Goal: Transaction & Acquisition: Purchase product/service

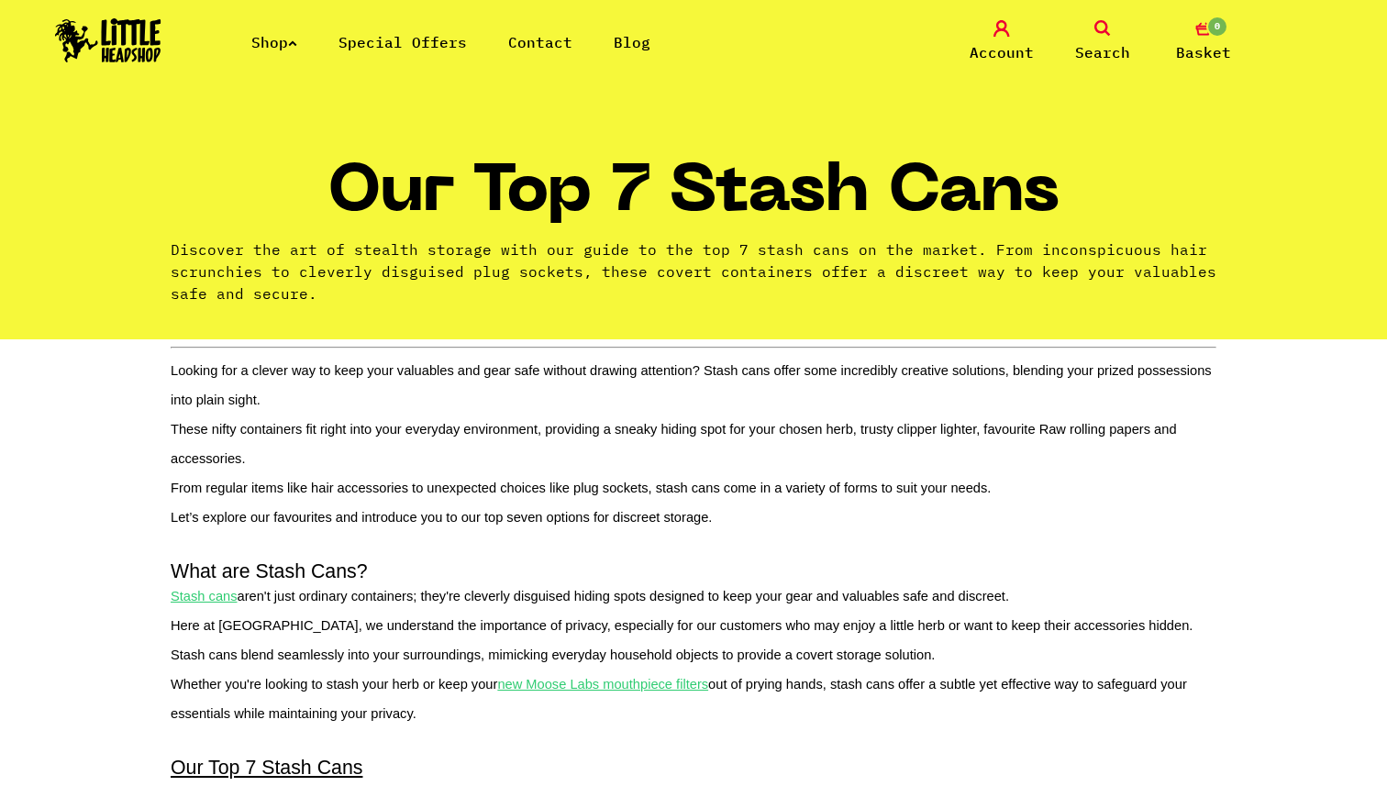
scroll to position [1605, 0]
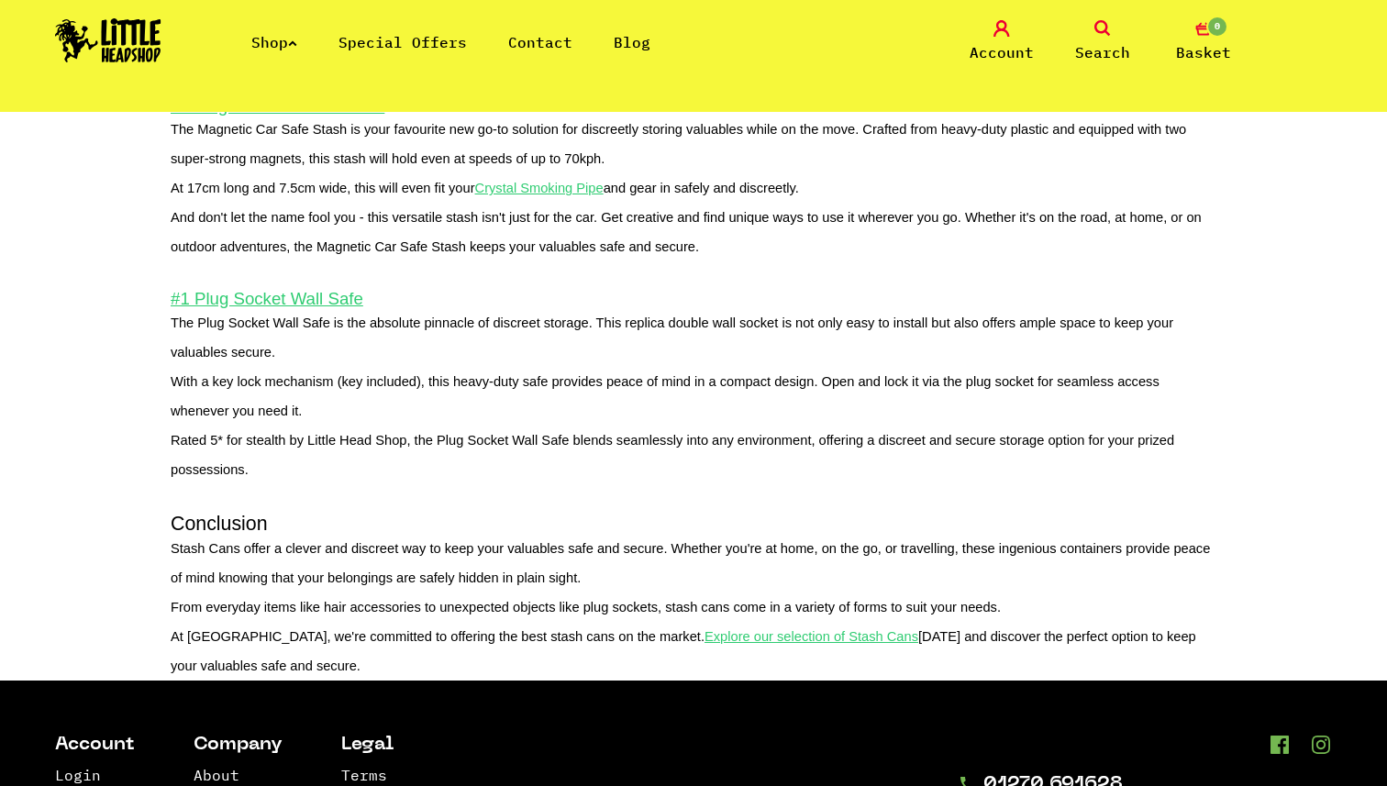
click at [292, 39] on link "Shop" at bounding box center [274, 42] width 46 height 18
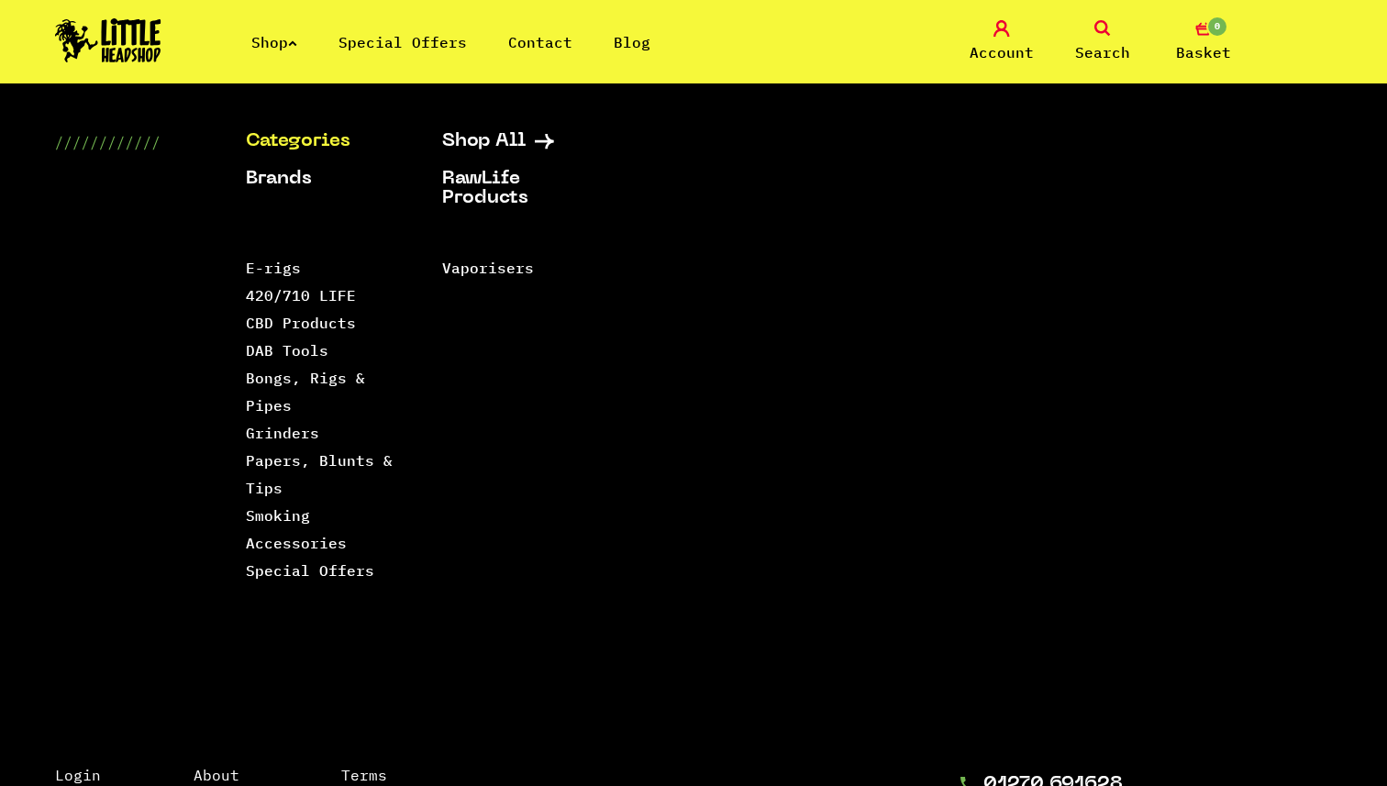
click at [328, 147] on link "Categories" at bounding box center [321, 141] width 150 height 19
click at [297, 141] on link "Categories" at bounding box center [321, 141] width 150 height 19
click at [249, 547] on link "Smoking Accessories" at bounding box center [296, 529] width 101 height 46
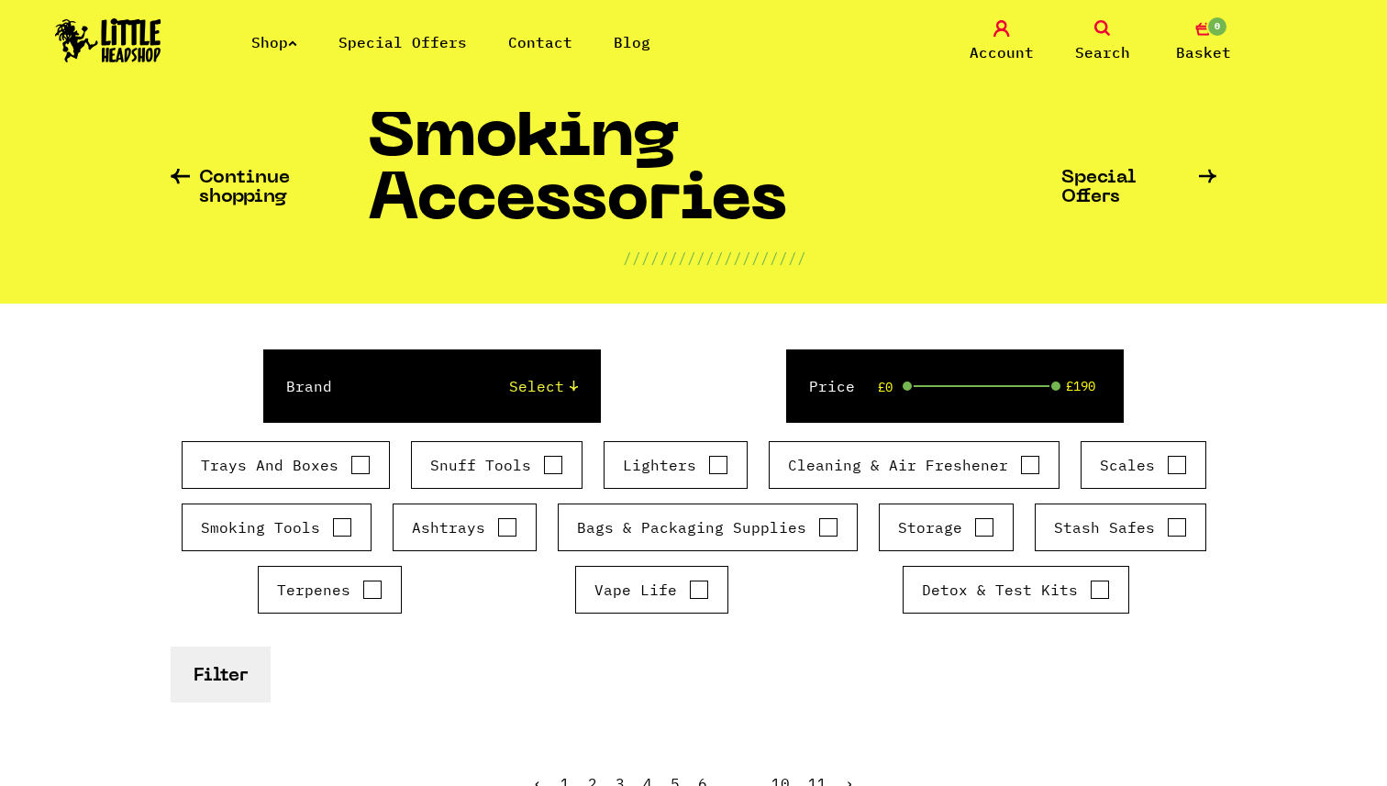
scroll to position [56, 0]
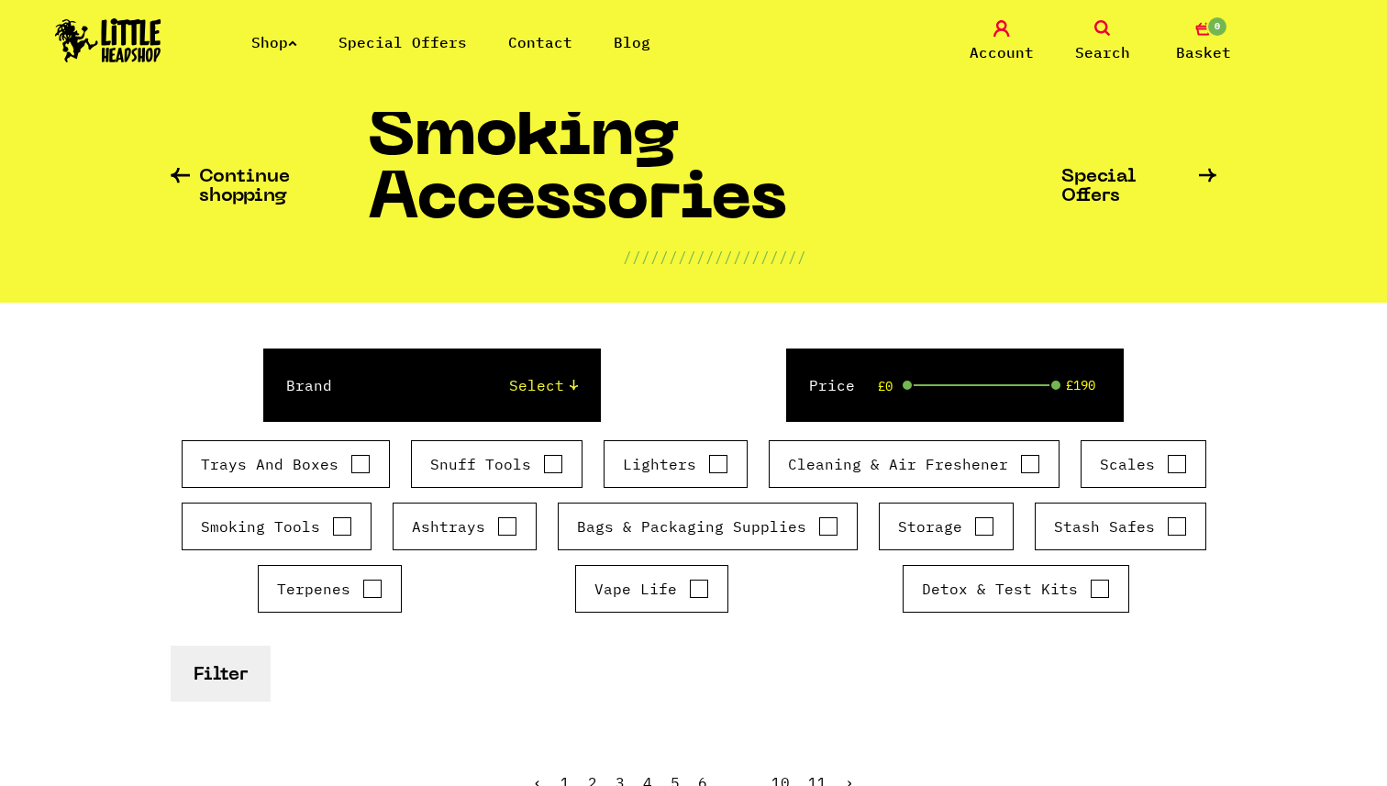
click at [361, 470] on input "Trays And Boxes" at bounding box center [360, 464] width 20 height 18
checkbox input "true"
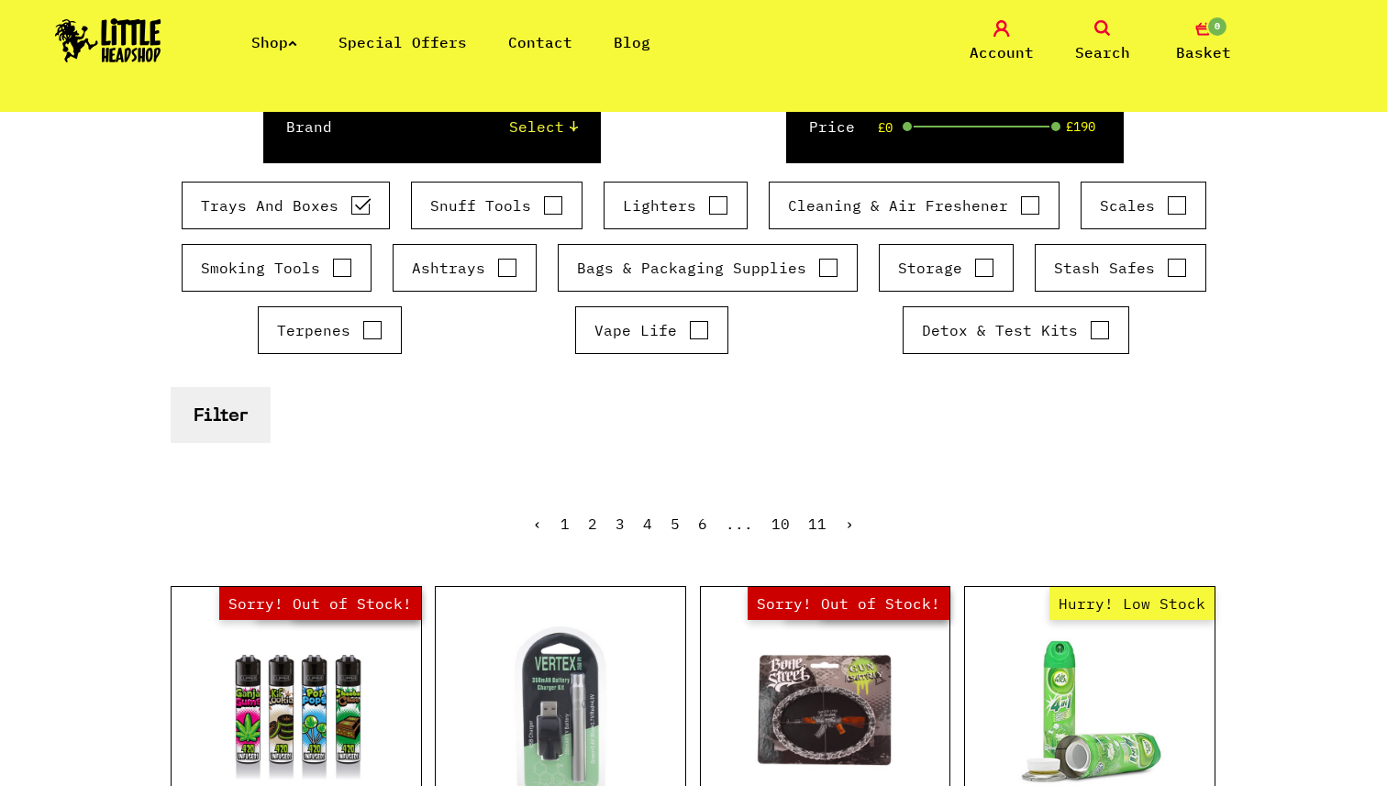
scroll to position [226, 0]
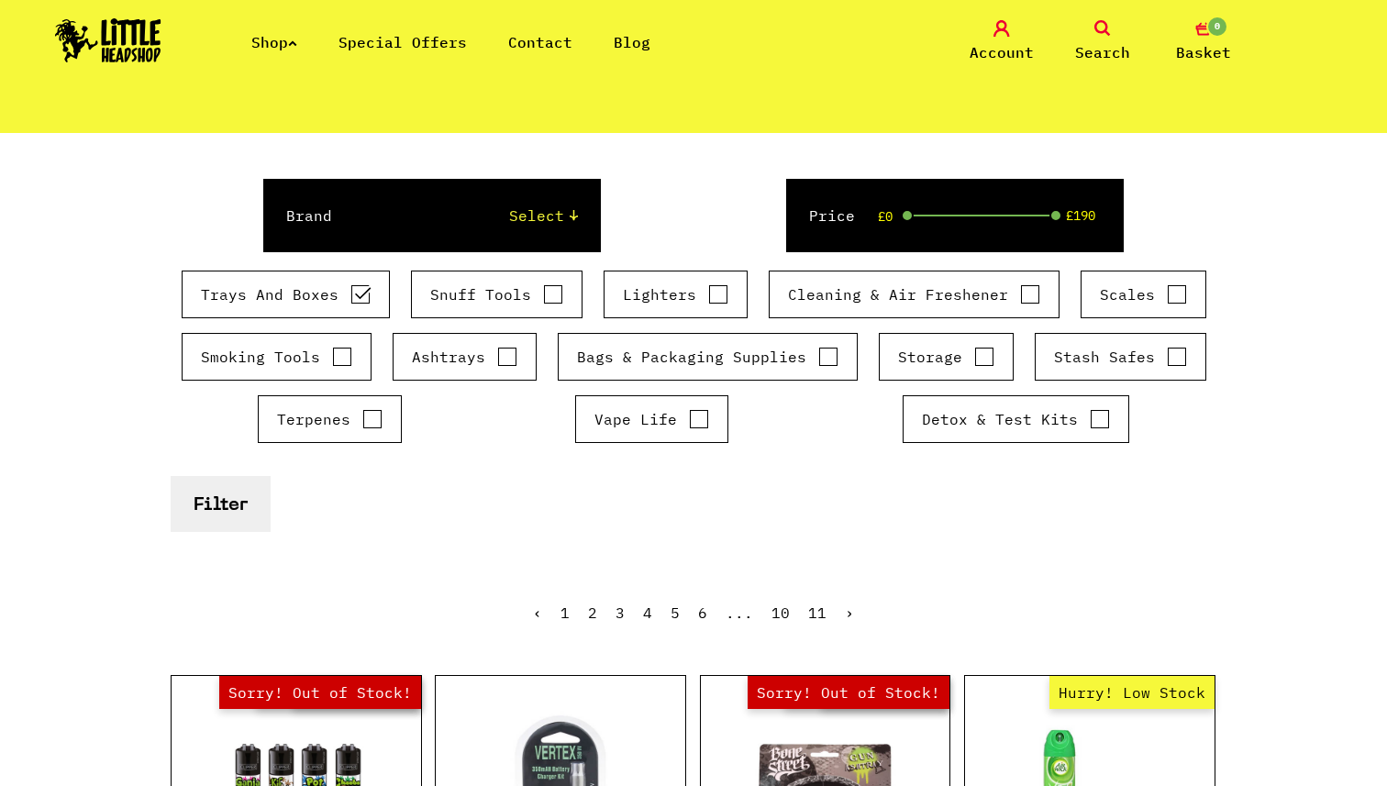
click at [226, 500] on button "Filter" at bounding box center [221, 504] width 100 height 56
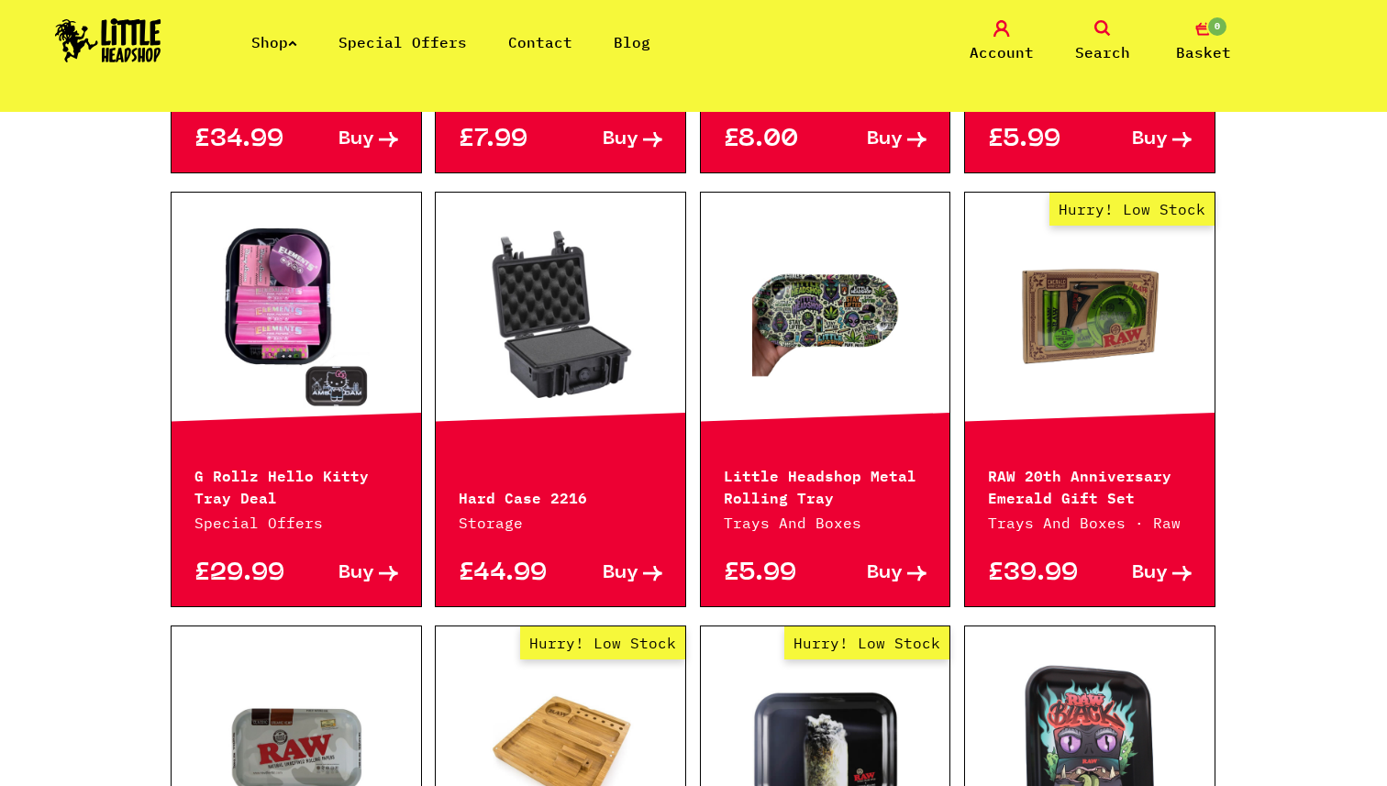
scroll to position [2095, 0]
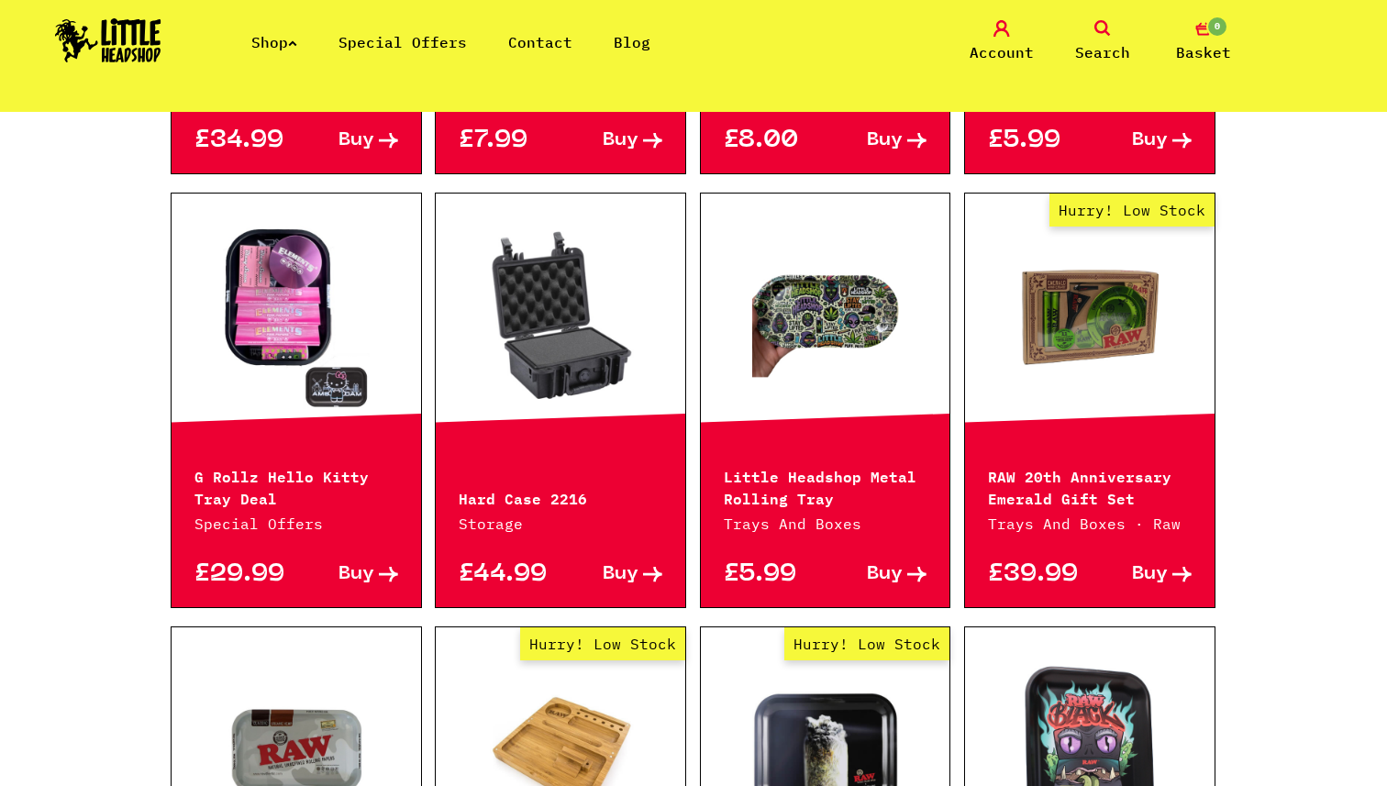
click at [1080, 495] on p "RAW 20th Anniversary Emerald Gift Set" at bounding box center [1090, 486] width 204 height 44
click at [1158, 579] on span "Buy" at bounding box center [1150, 574] width 36 height 19
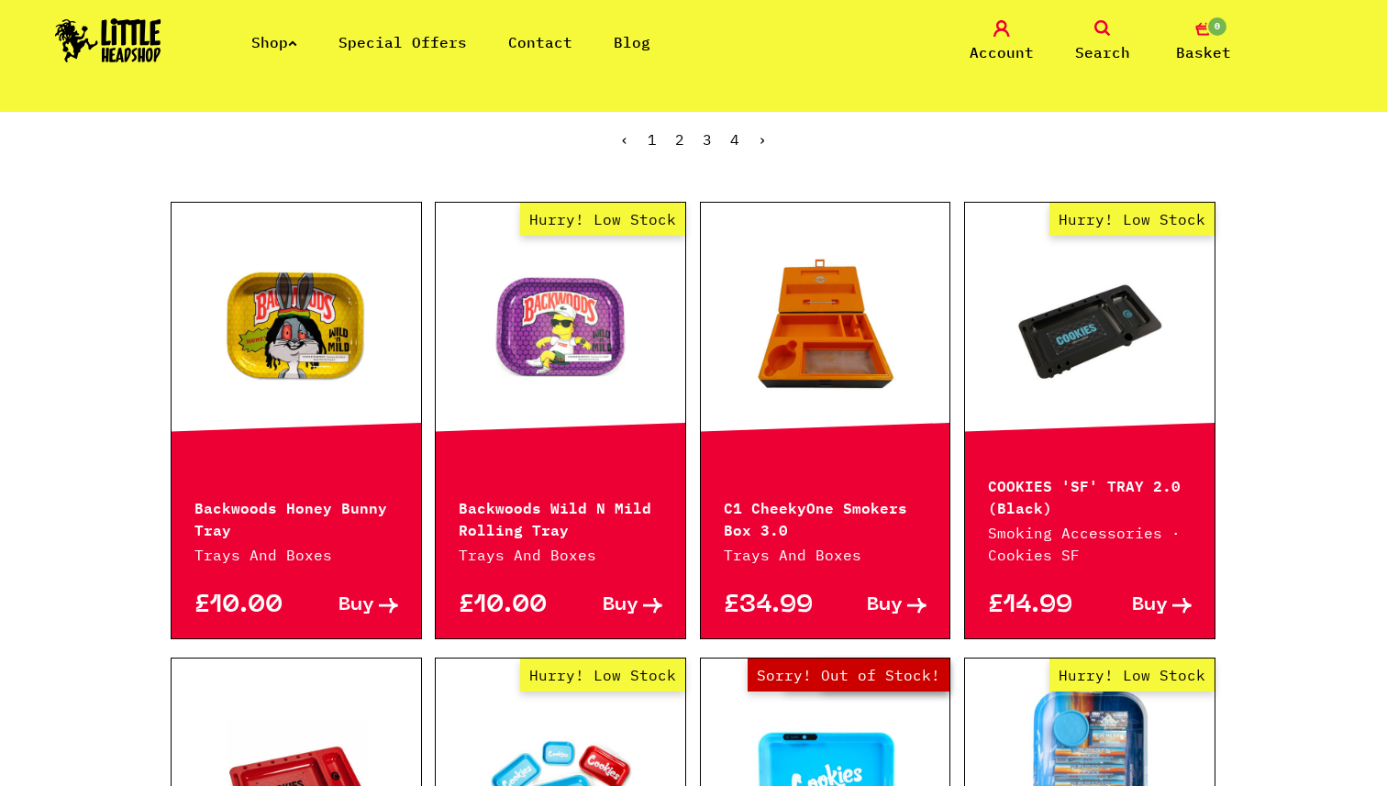
scroll to position [691, 0]
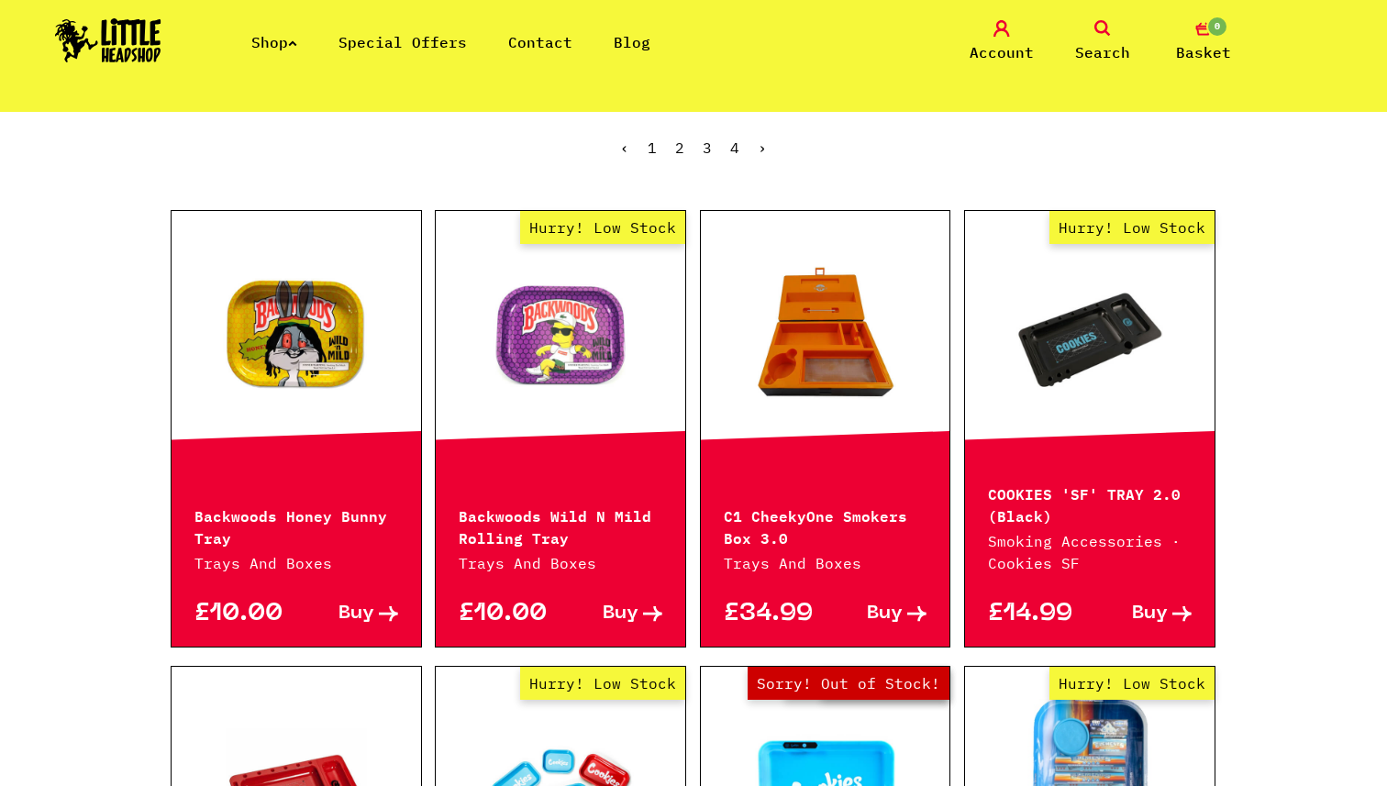
click at [884, 615] on span "Buy" at bounding box center [885, 613] width 36 height 19
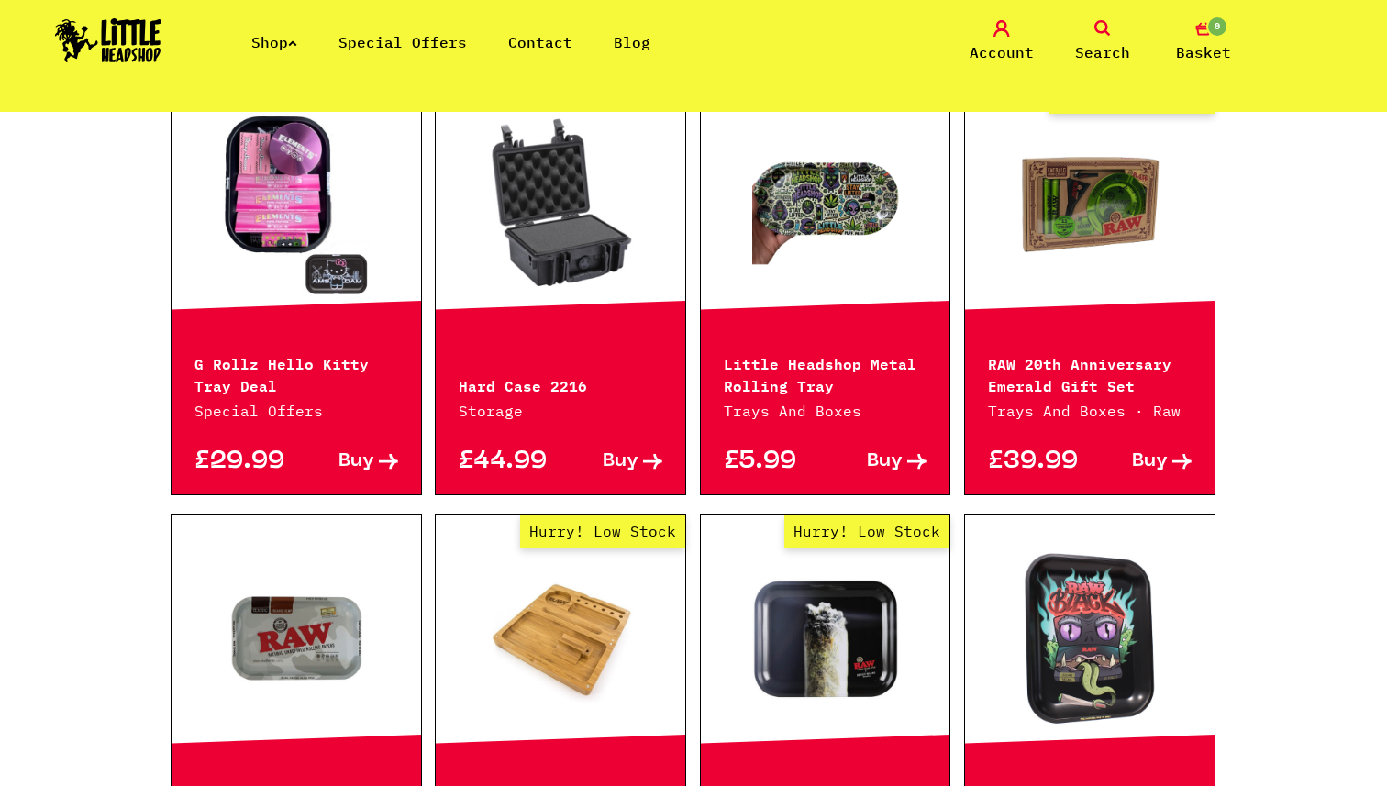
scroll to position [2587, 0]
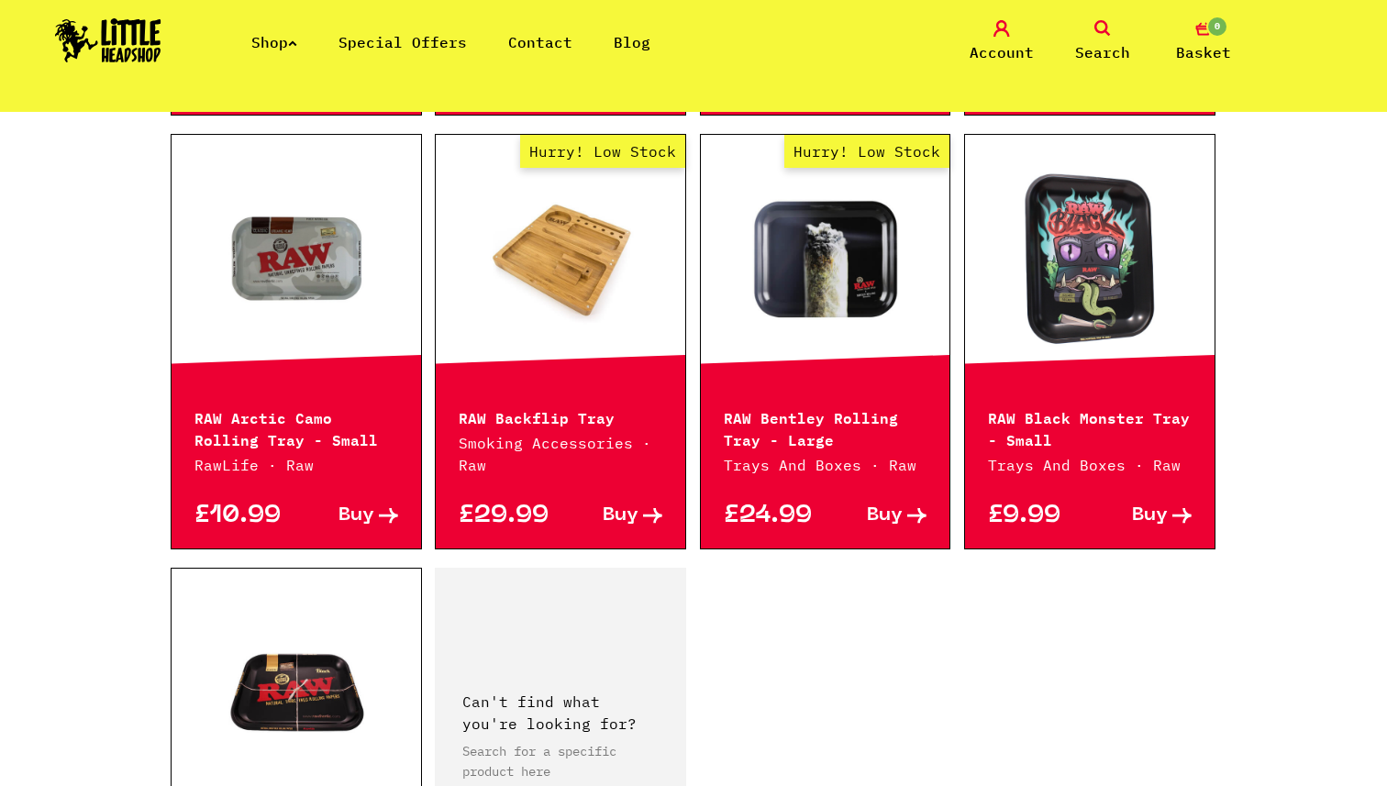
click at [653, 517] on icon at bounding box center [652, 516] width 19 height 16
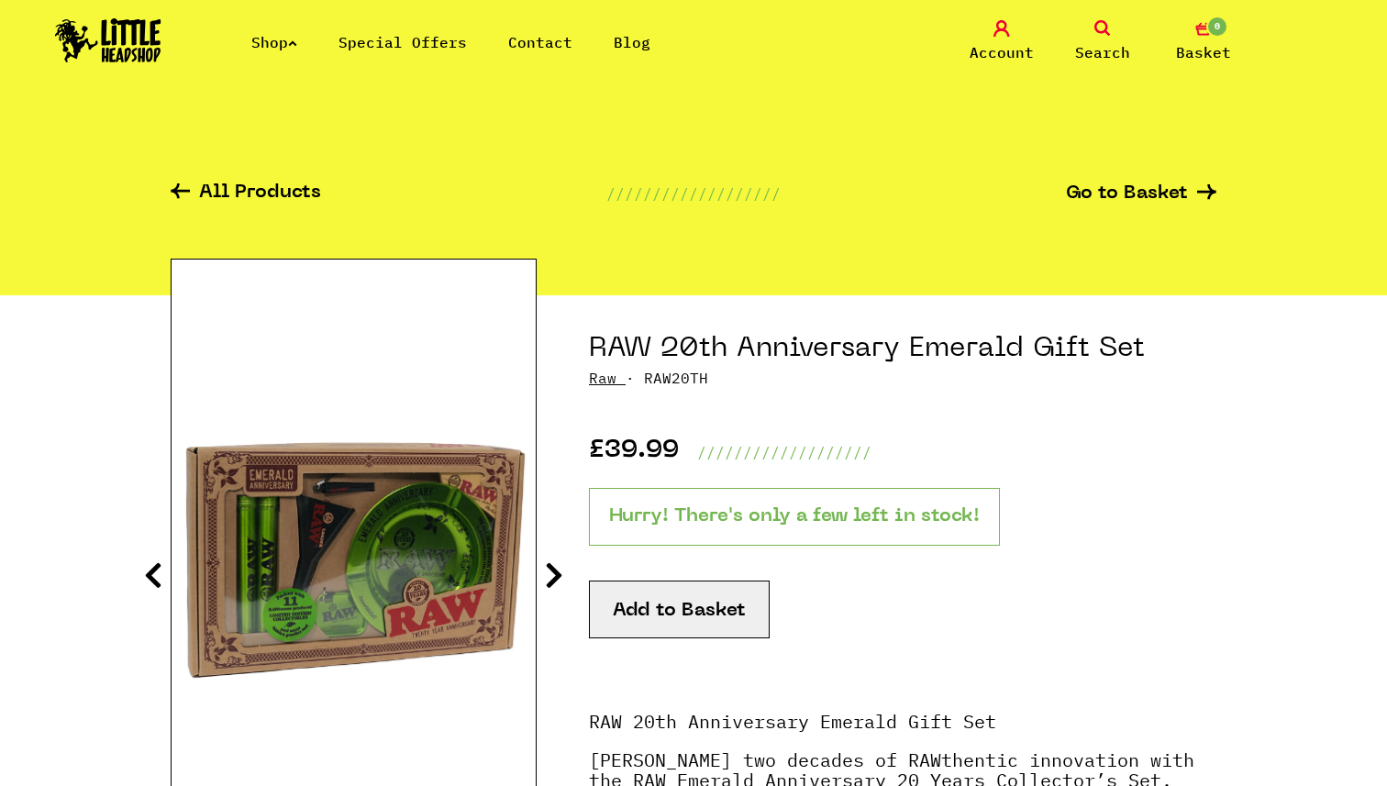
click at [557, 572] on icon at bounding box center [554, 574] width 18 height 29
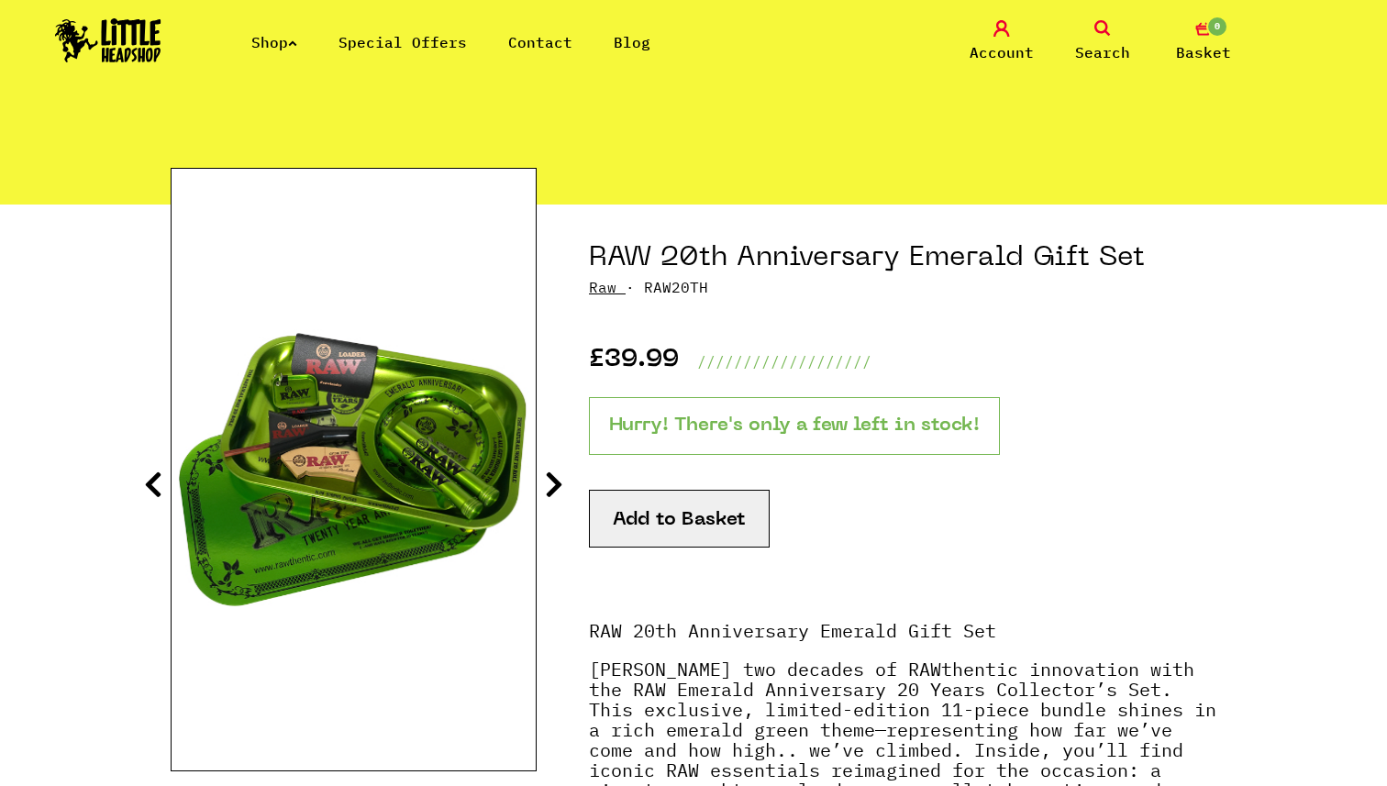
scroll to position [105, 0]
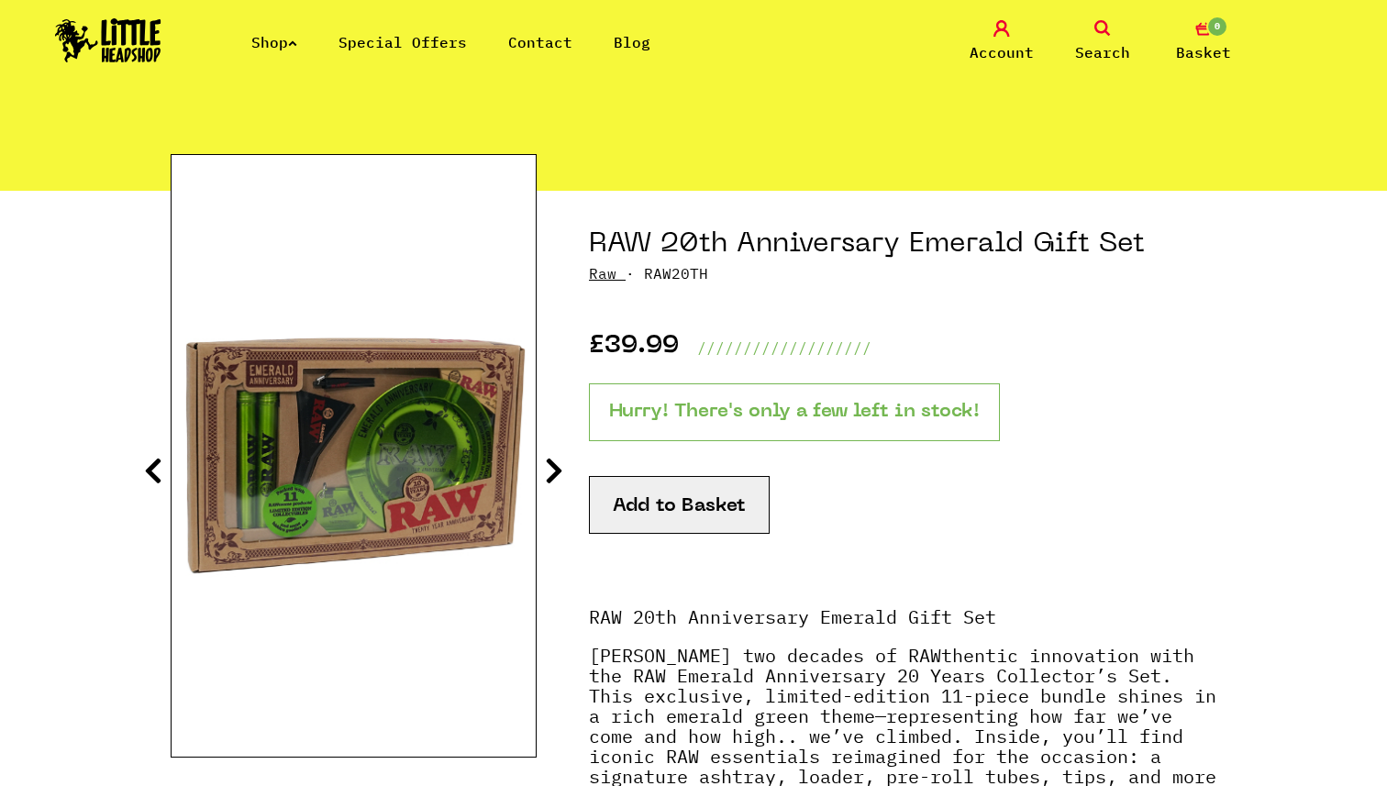
click at [540, 456] on section "RAW 20th Anniversary Emerald Gift Set Raw · RAW20TH £39.99 /////////////////// …" at bounding box center [694, 657] width 1046 height 932
click at [554, 468] on icon at bounding box center [554, 470] width 18 height 29
click at [555, 468] on icon at bounding box center [554, 470] width 18 height 29
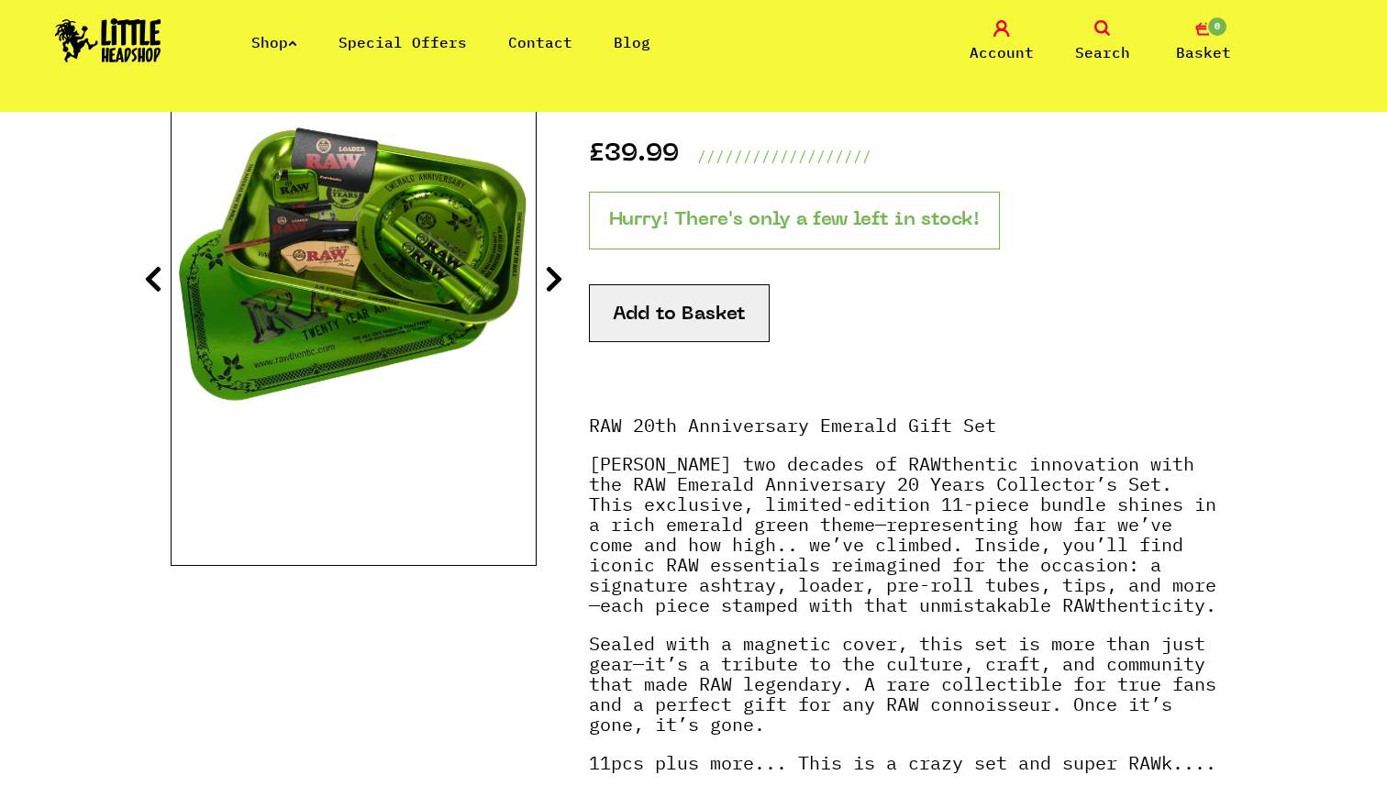
scroll to position [339, 0]
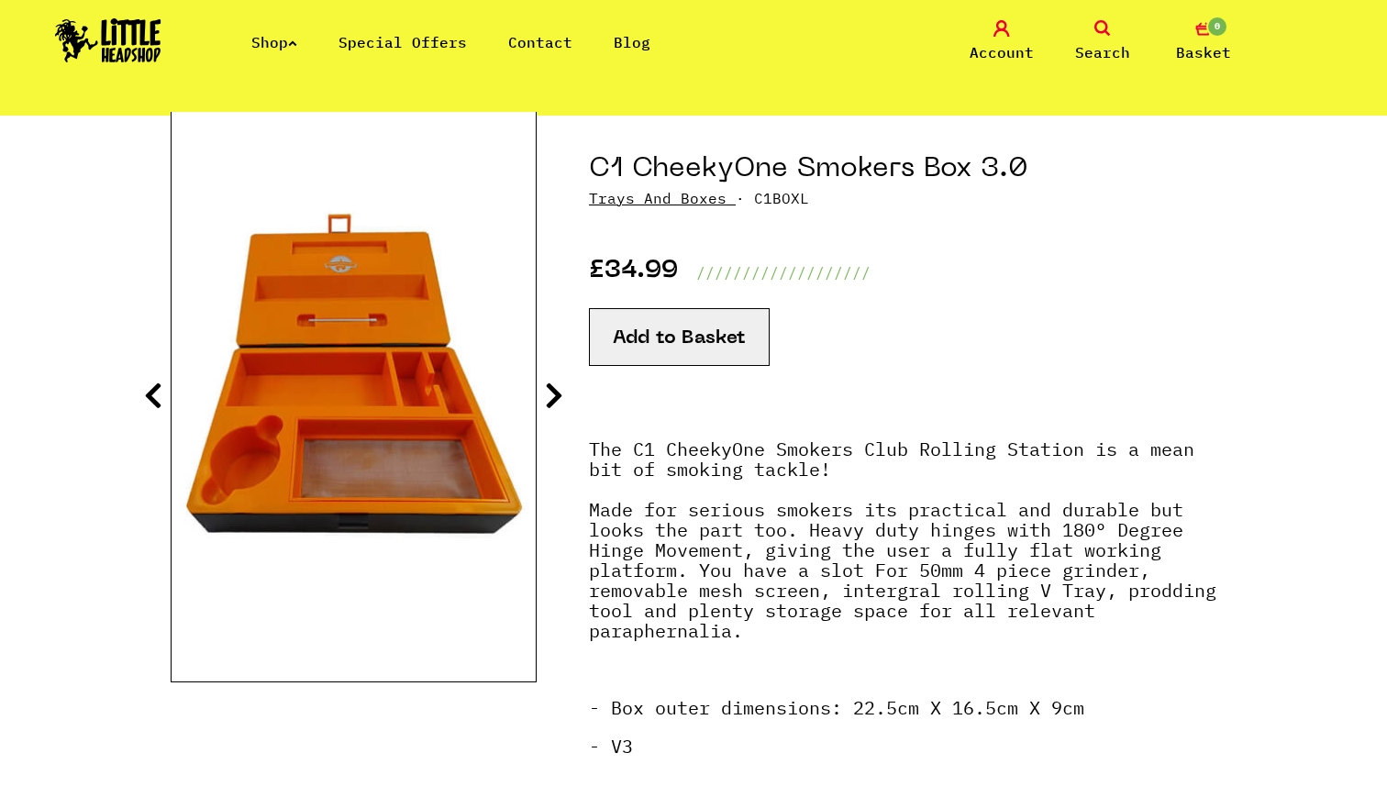
scroll to position [192, 0]
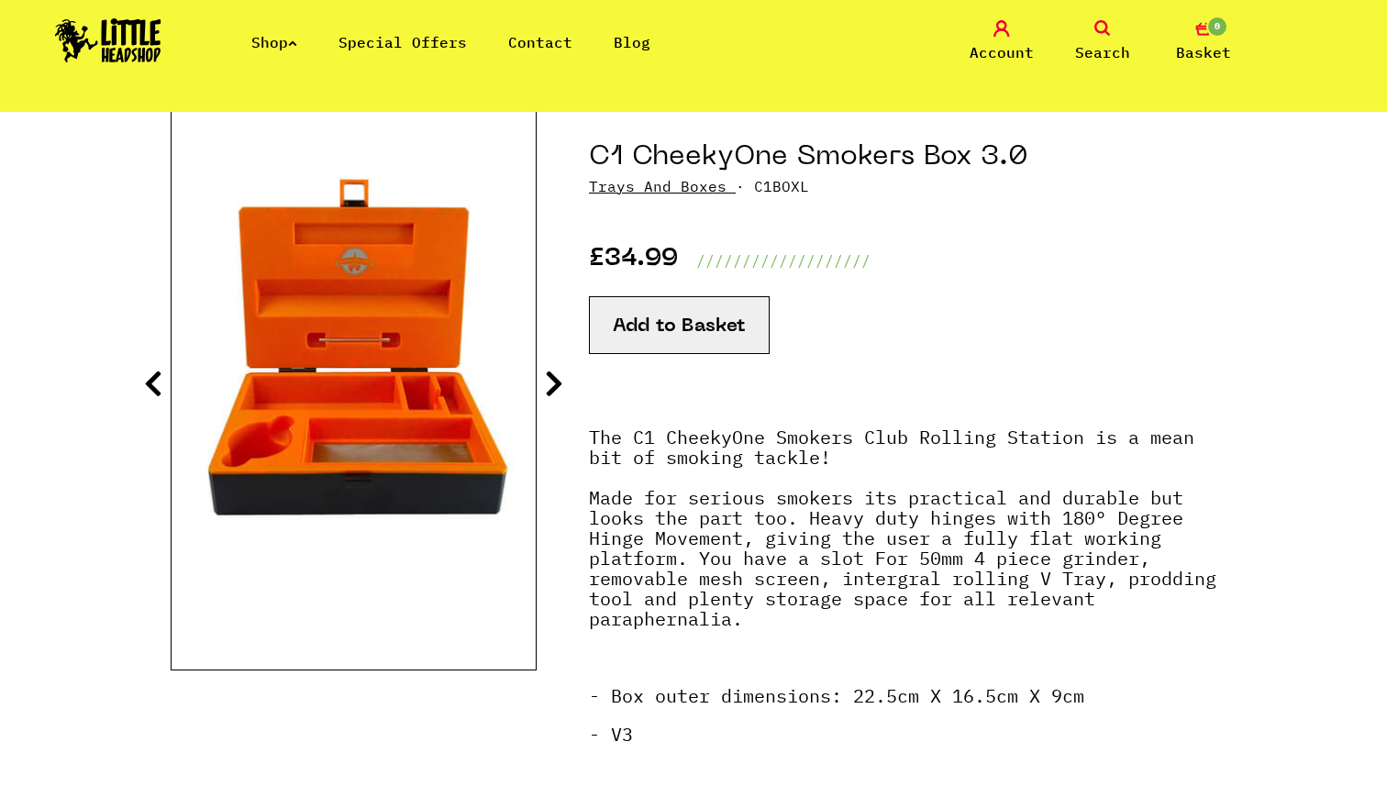
click at [548, 388] on icon at bounding box center [554, 383] width 18 height 29
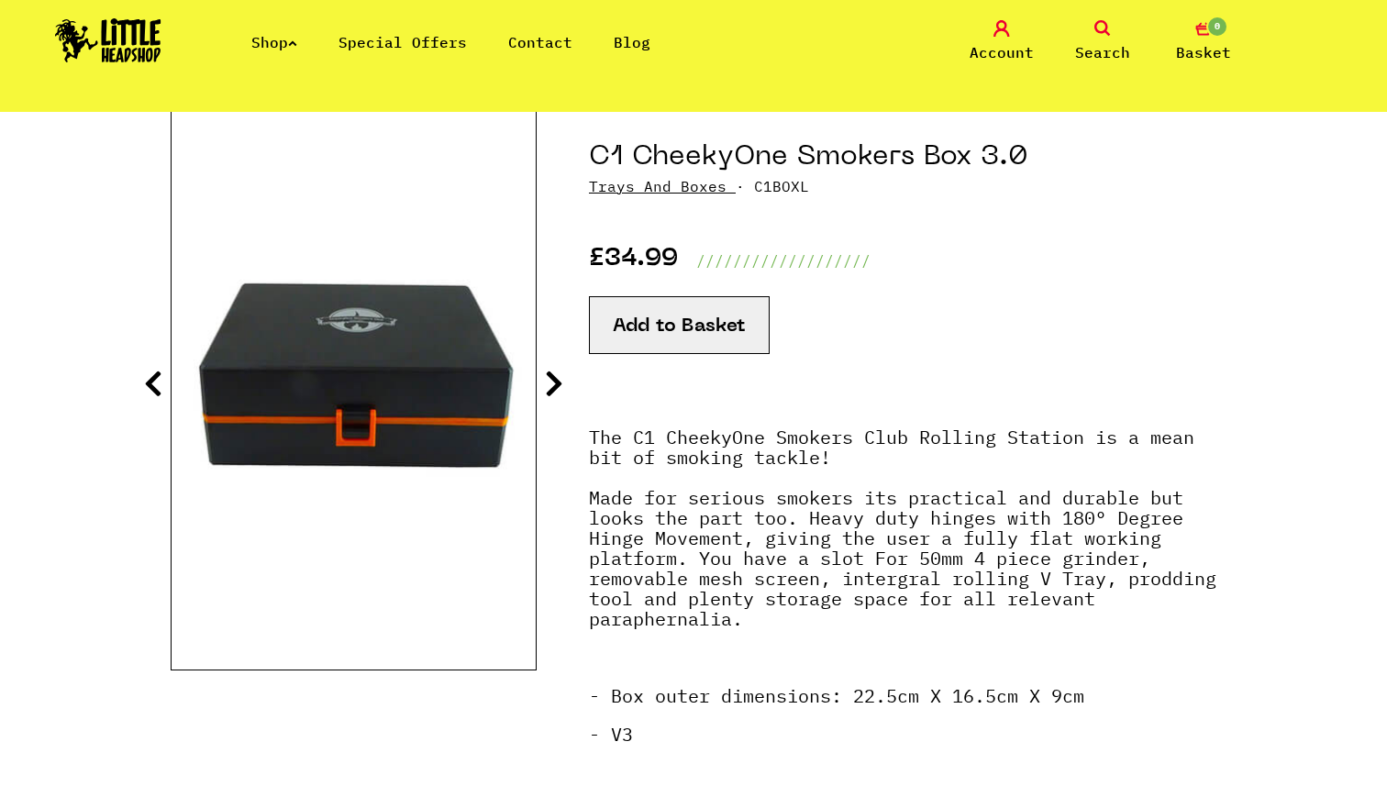
click at [548, 388] on icon at bounding box center [554, 383] width 18 height 29
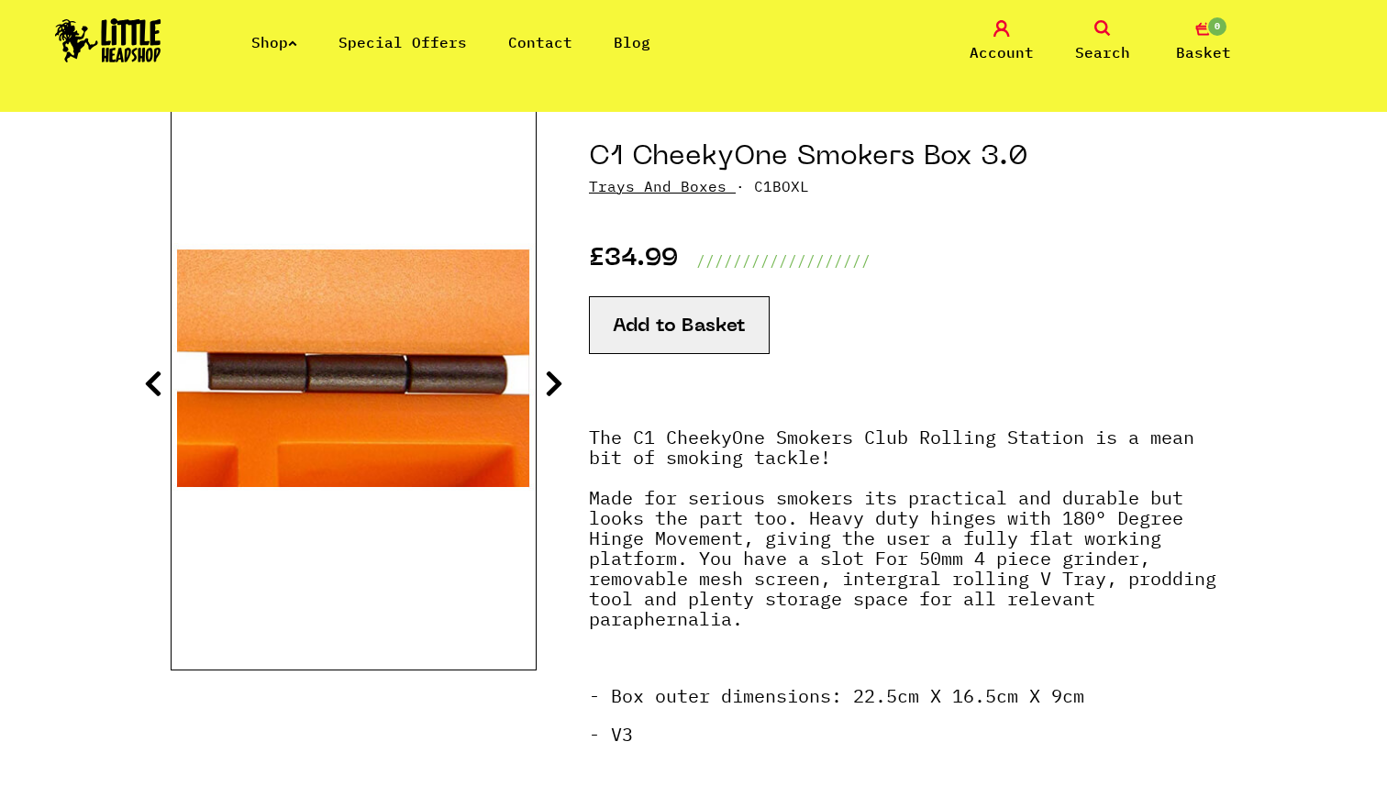
click at [548, 388] on icon at bounding box center [554, 383] width 18 height 29
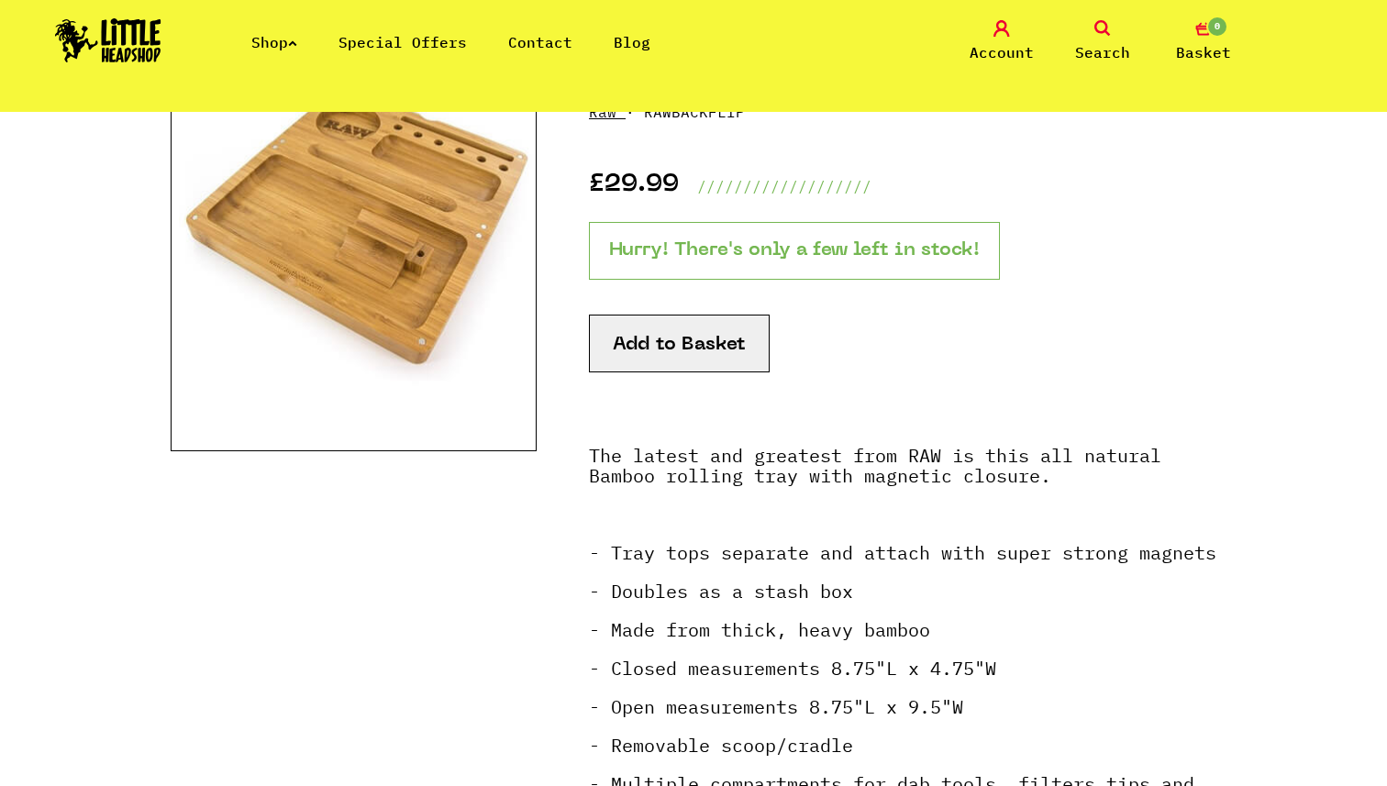
scroll to position [214, 0]
